Goal: Information Seeking & Learning: Learn about a topic

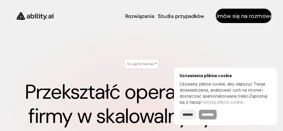
click at [216, 112] on input "********" at bounding box center [208, 114] width 18 height 10
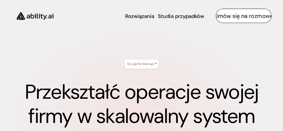
click at [254, 11] on link "Umów się na rozmowę" at bounding box center [243, 16] width 56 height 14
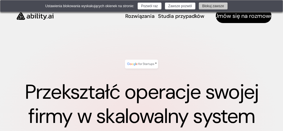
click at [224, 7] on font "Blokuj zawsze" at bounding box center [213, 6] width 22 height 4
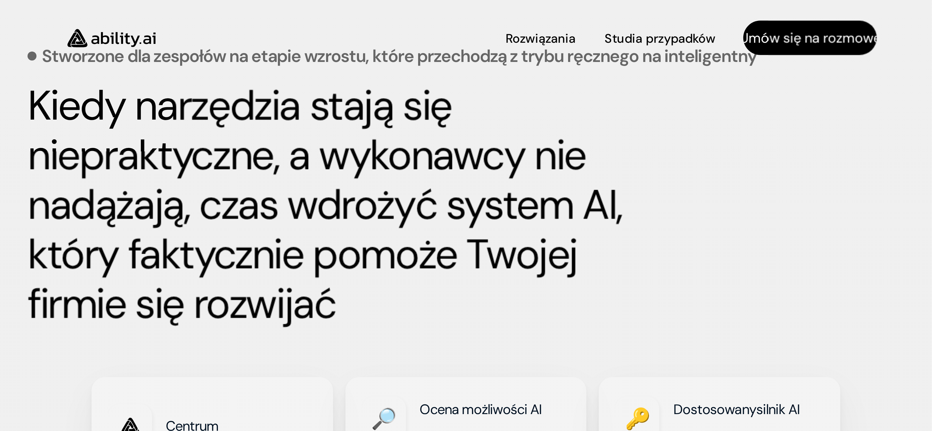
scroll to position [258, 0]
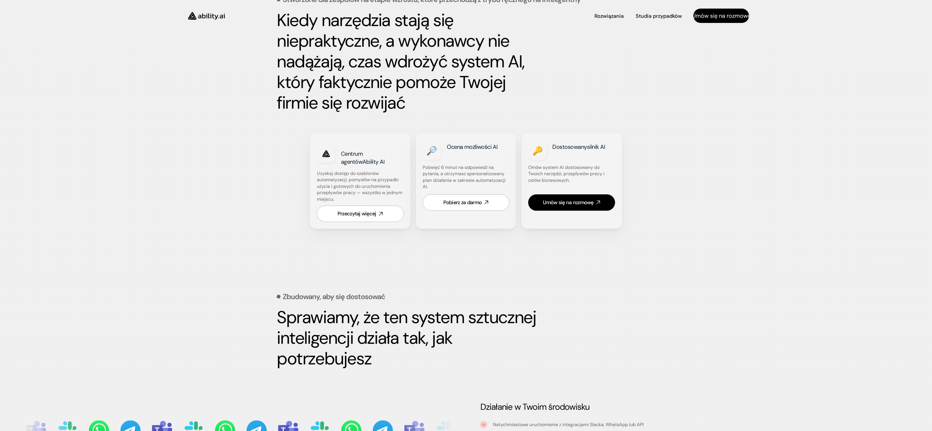
click at [282, 130] on div "Wspomniano w: Stworzone dla zespołów na etapie wzrostu, które przechodzą z tryb…" at bounding box center [466, 72] width 932 height 313
click at [282, 130] on font "Przeczytaj więcej" at bounding box center [357, 213] width 39 height 7
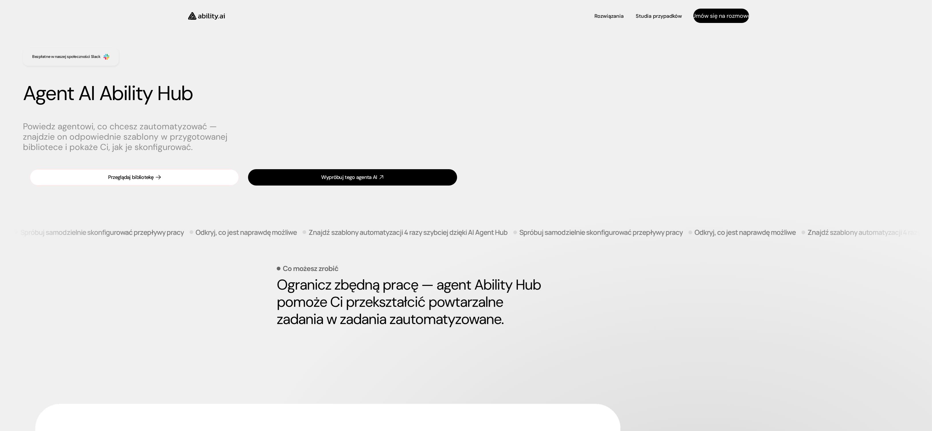
click at [171, 177] on link "Przeglądaj bibliotekę" at bounding box center [134, 177] width 209 height 16
click at [161, 181] on link "Przeglądaj bibliotekę" at bounding box center [134, 177] width 209 height 16
click at [149, 175] on font "Przeglądaj bibliotekę" at bounding box center [131, 177] width 46 height 7
